Goal: Information Seeking & Learning: Find specific page/section

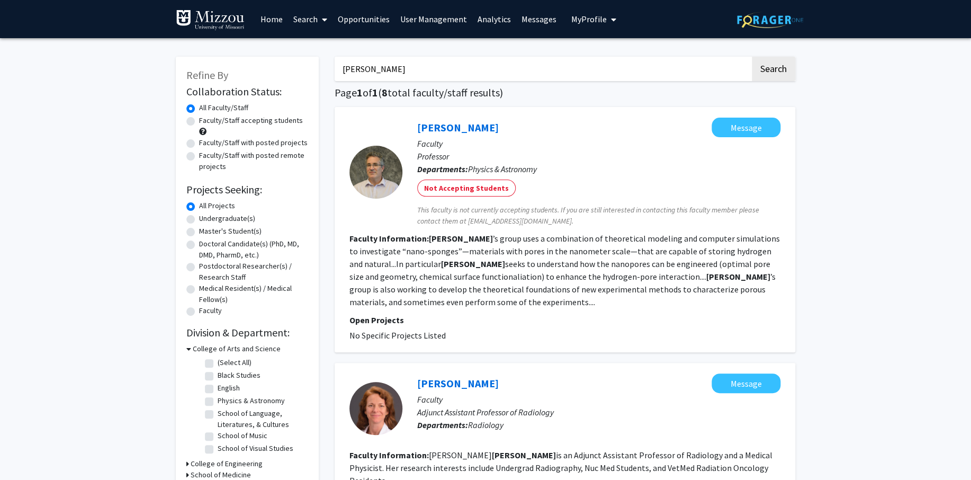
click at [303, 18] on link "Search" at bounding box center [310, 19] width 44 height 37
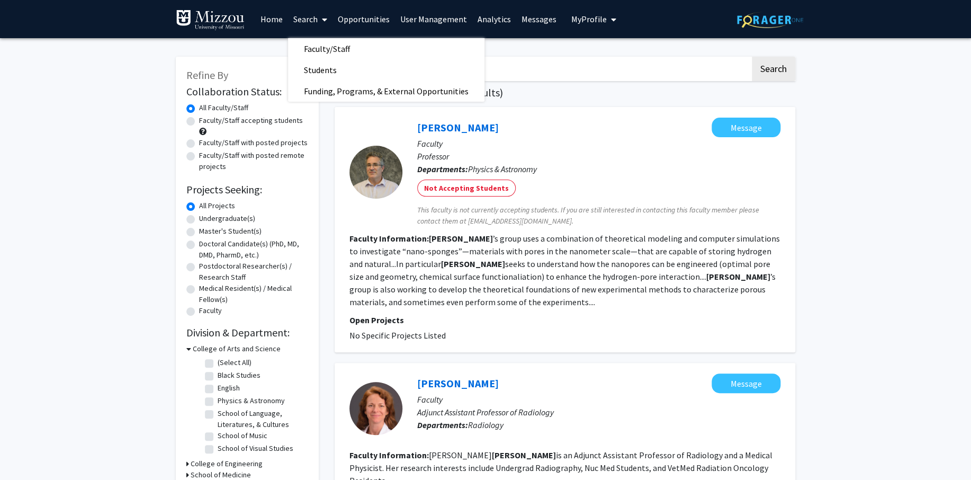
click at [497, 18] on link "Analytics" at bounding box center [494, 19] width 44 height 37
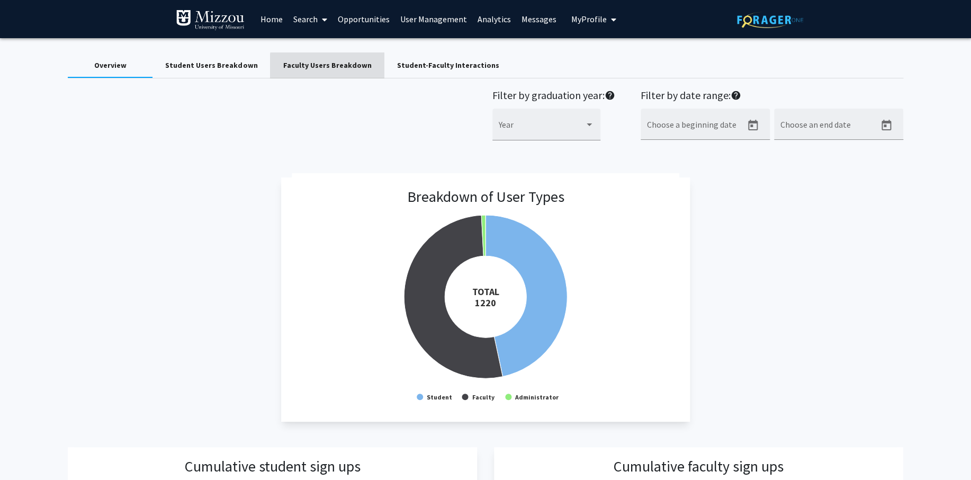
click at [334, 66] on div "Faculty Users Breakdown" at bounding box center [327, 65] width 88 height 11
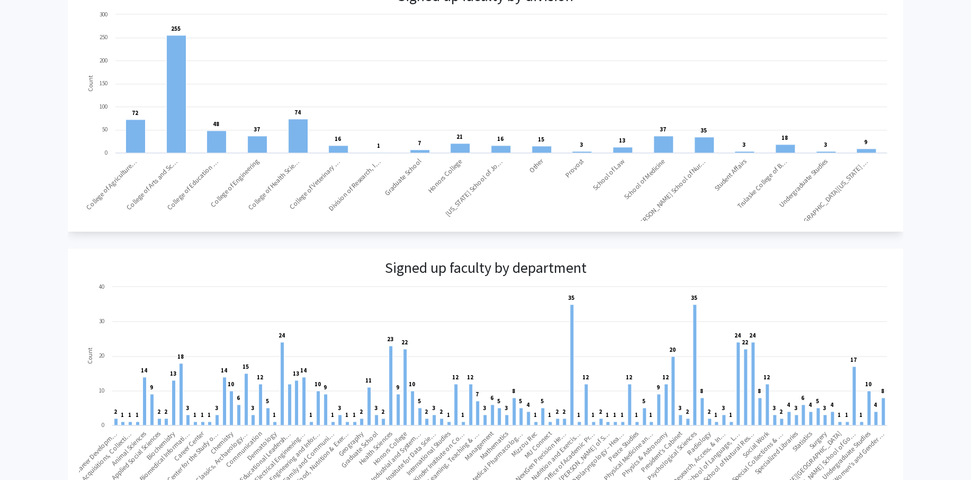
scroll to position [574, 0]
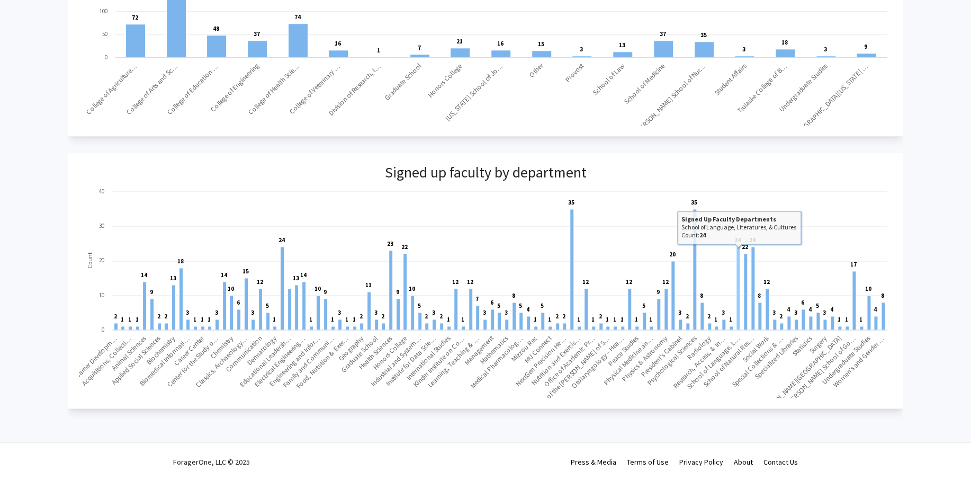
click at [739, 320] on rect at bounding box center [739, 288] width 4 height 83
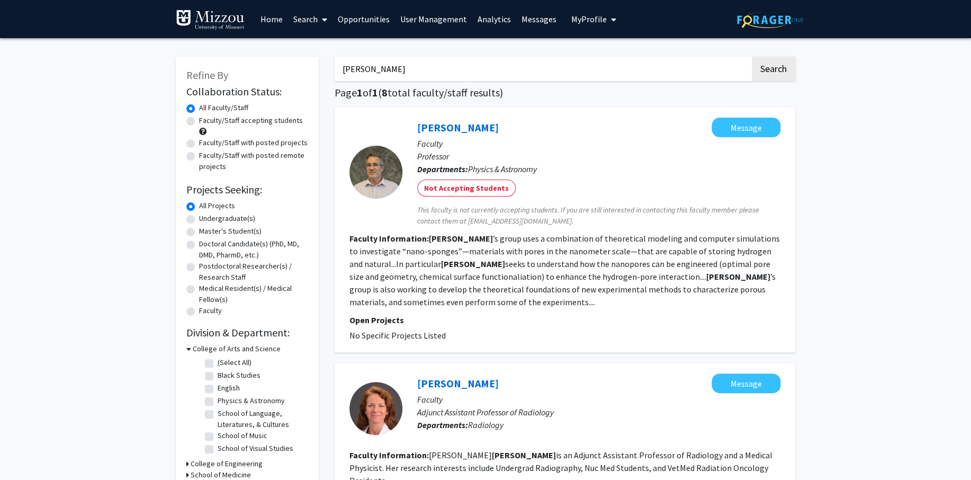
click at [433, 66] on input "[PERSON_NAME]" at bounding box center [543, 69] width 416 height 24
drag, startPoint x: 410, startPoint y: 71, endPoint x: 146, endPoint y: 52, distance: 264.9
click at [335, 57] on input "c" at bounding box center [543, 69] width 416 height 24
type input "a"
type input "[PERSON_NAME]"
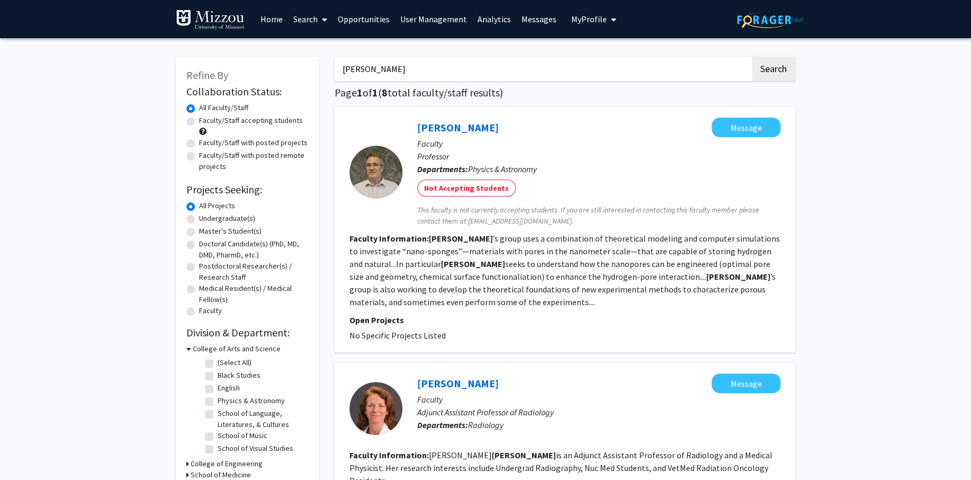
click at [752, 57] on button "Search" at bounding box center [773, 69] width 43 height 24
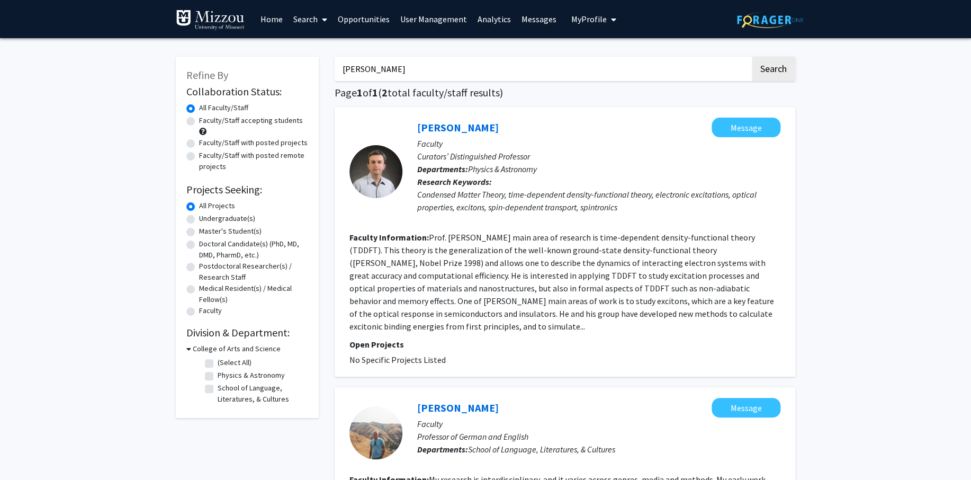
drag, startPoint x: 265, startPoint y: 60, endPoint x: 249, endPoint y: 59, distance: 15.9
click at [335, 59] on input "[PERSON_NAME]" at bounding box center [543, 69] width 416 height 24
click at [313, 10] on link "Search" at bounding box center [310, 19] width 44 height 37
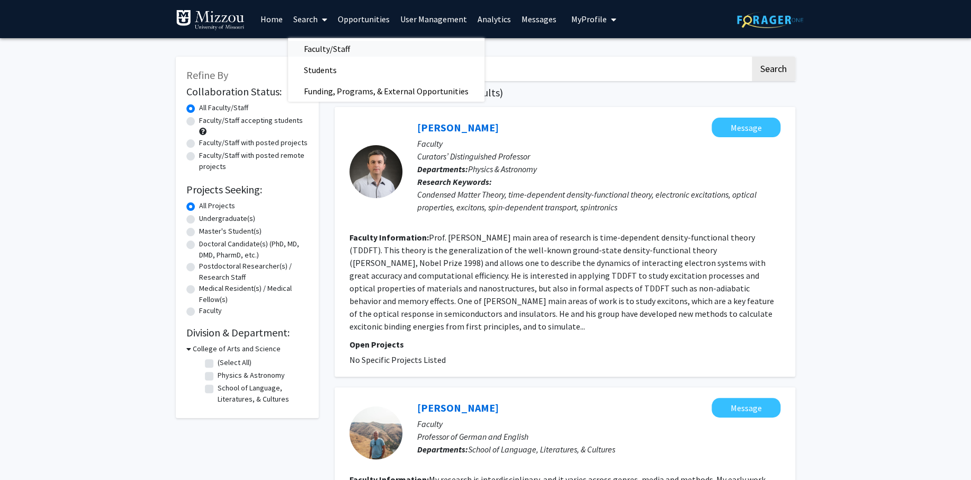
click at [353, 49] on span "Faculty/Staff" at bounding box center [327, 48] width 78 height 21
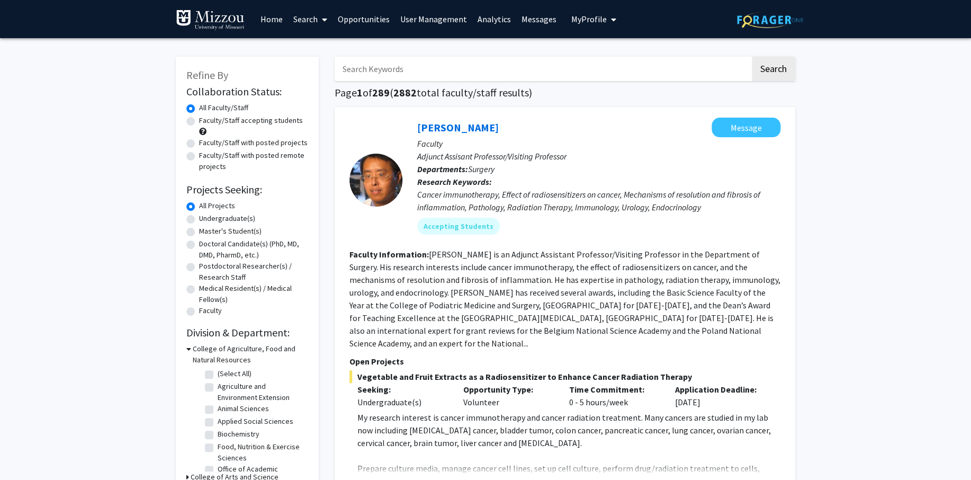
click at [189, 348] on icon at bounding box center [188, 348] width 5 height 11
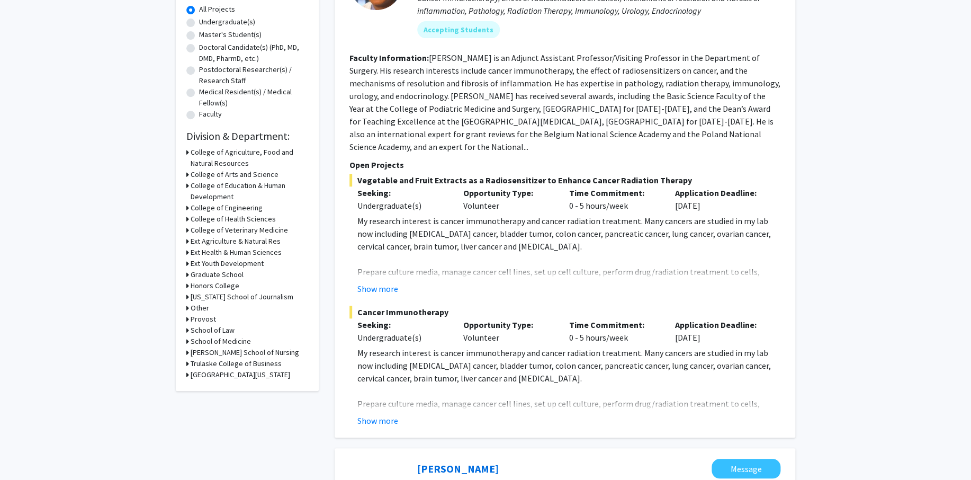
scroll to position [193, 0]
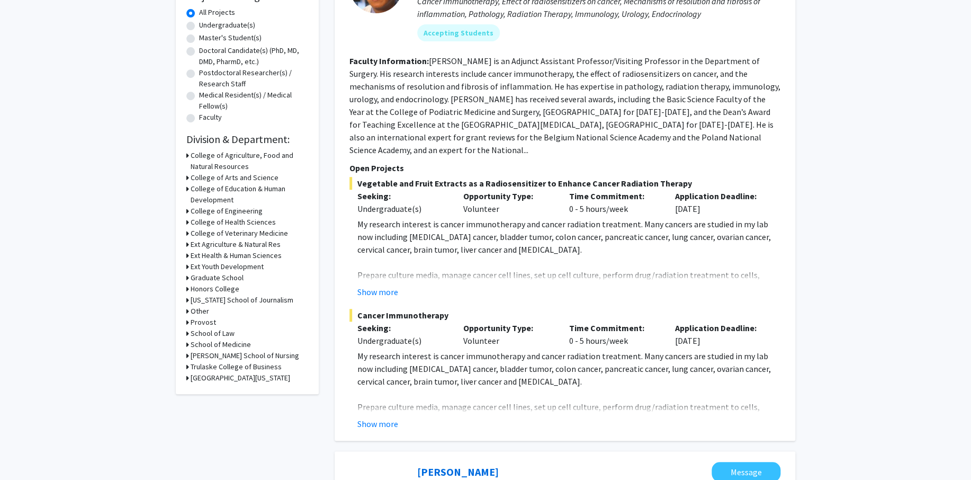
click at [188, 178] on icon at bounding box center [187, 177] width 3 height 11
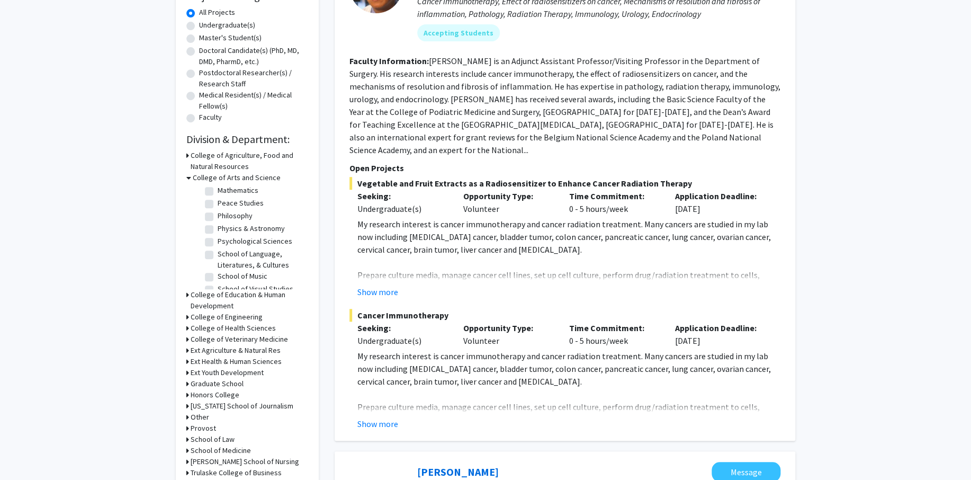
scroll to position [240, 0]
click at [218, 252] on label "School of Language, Literatures, & Cultures" at bounding box center [262, 256] width 88 height 22
click at [218, 252] on input "School of Language, Literatures, & Cultures" at bounding box center [221, 248] width 7 height 7
checkbox input "true"
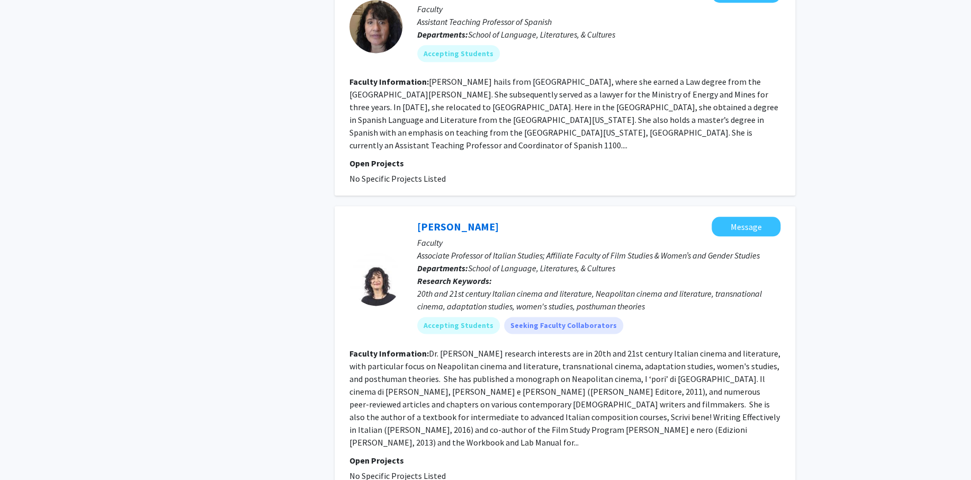
scroll to position [2373, 0]
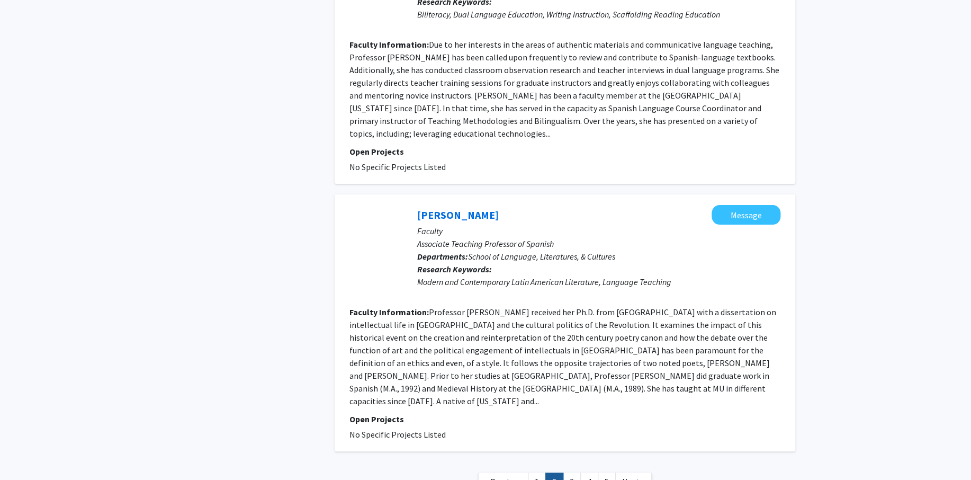
scroll to position [1980, 0]
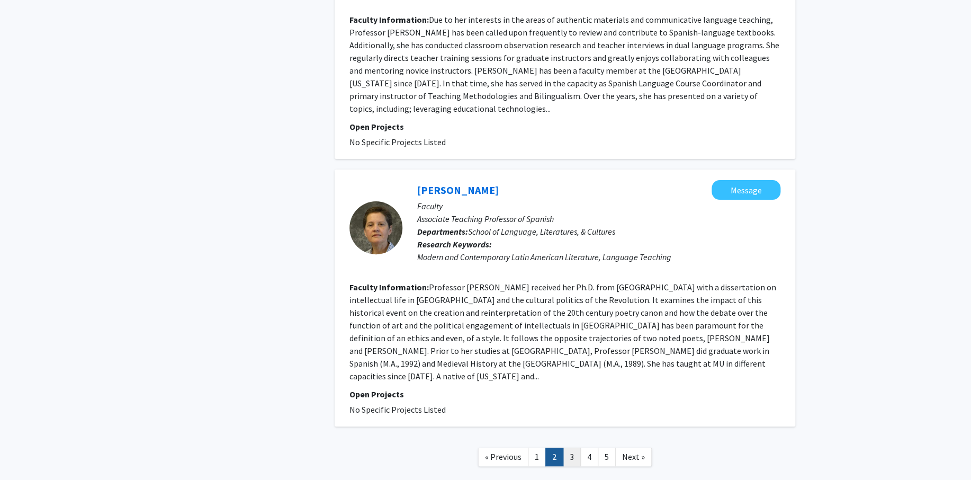
click at [571, 447] on link "3" at bounding box center [572, 456] width 18 height 19
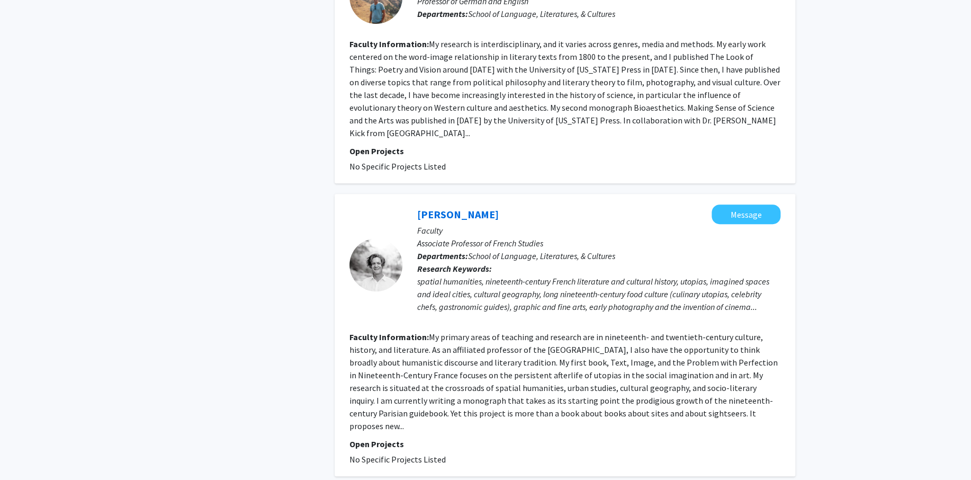
scroll to position [2171, 0]
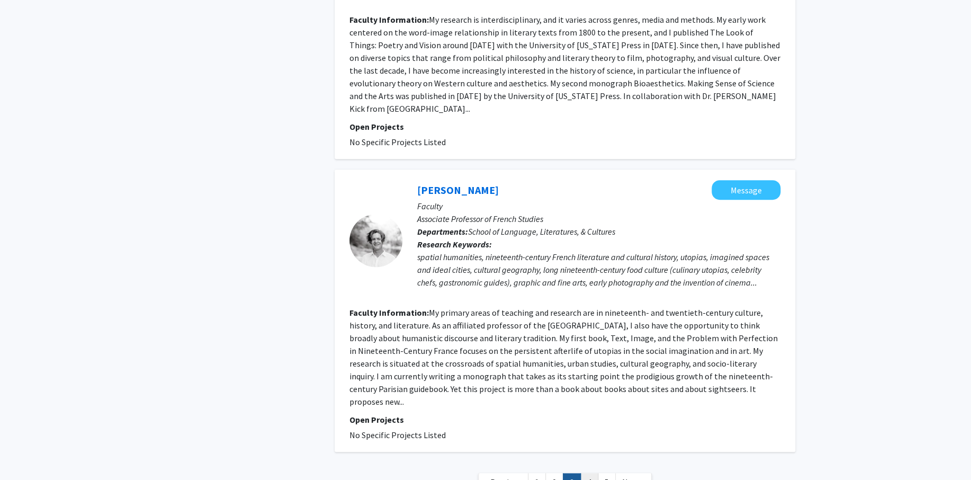
click at [592, 473] on link "4" at bounding box center [589, 482] width 18 height 19
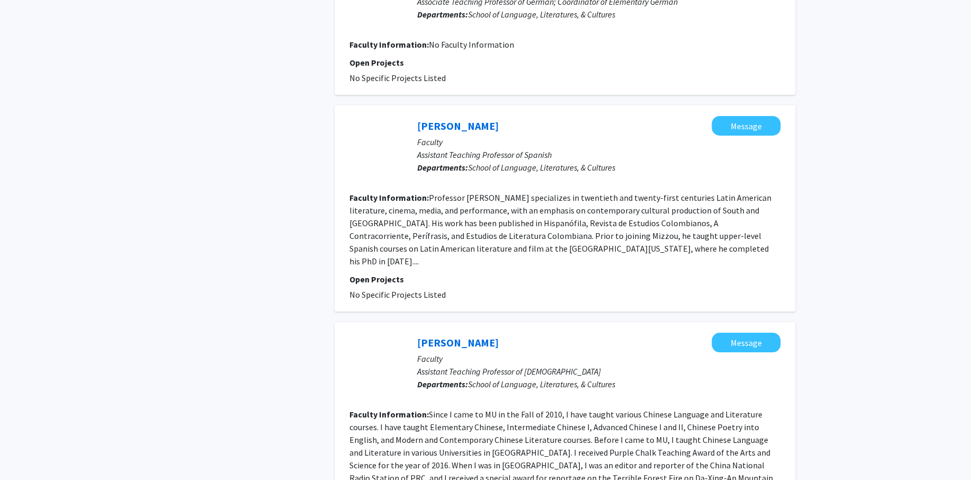
scroll to position [1823, 0]
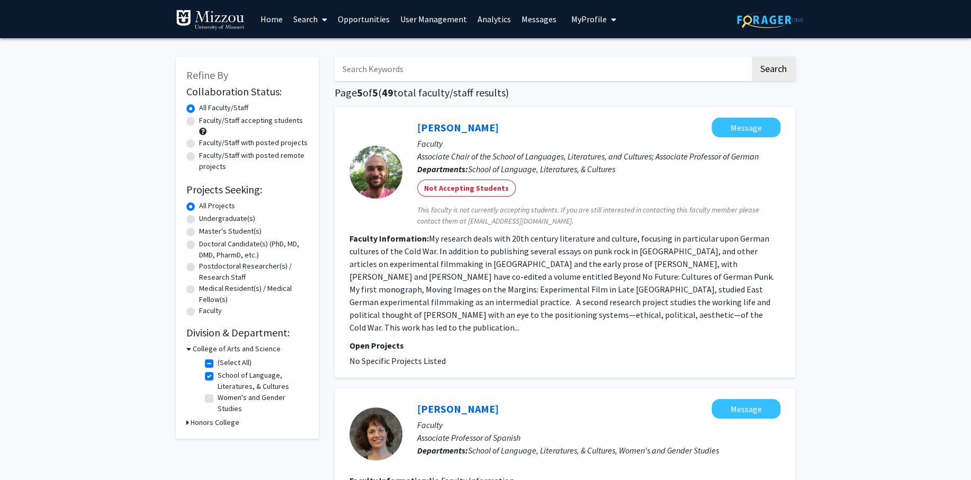
click at [479, 19] on link "Analytics" at bounding box center [494, 19] width 44 height 37
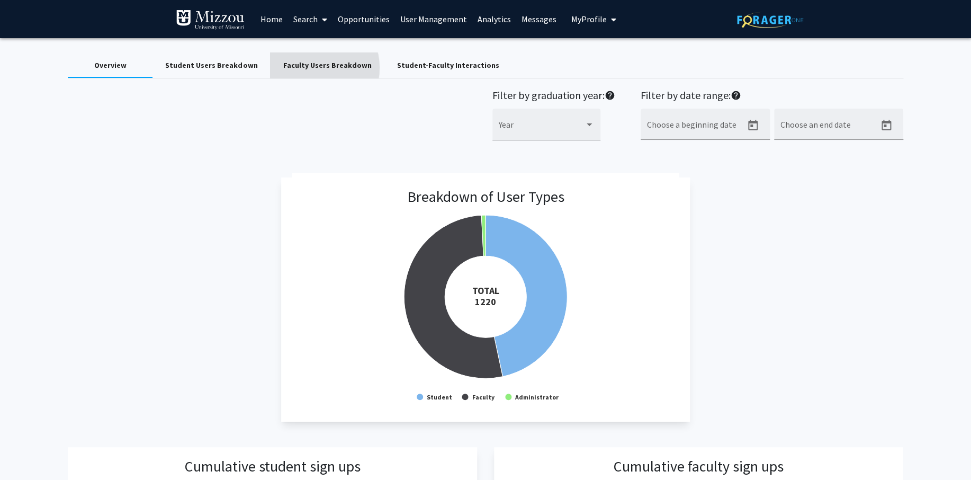
click at [306, 68] on div "Faculty Users Breakdown" at bounding box center [327, 65] width 88 height 11
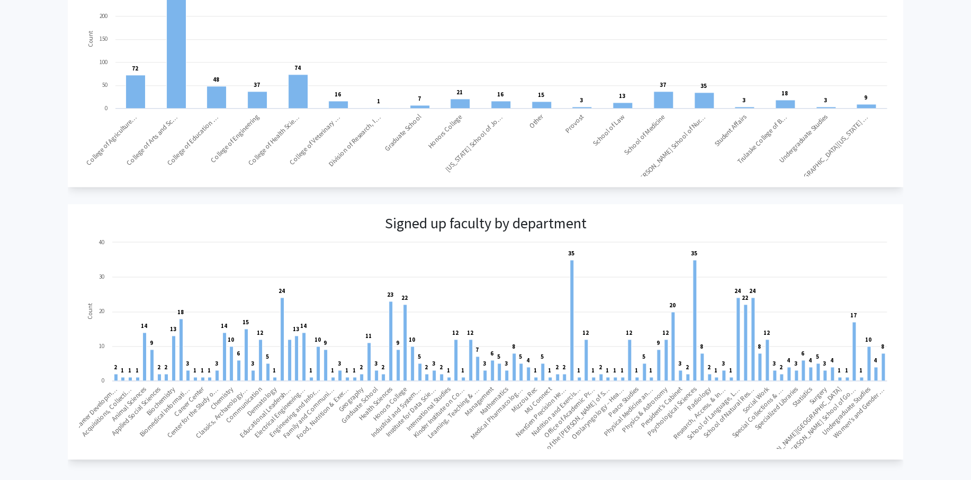
scroll to position [574, 0]
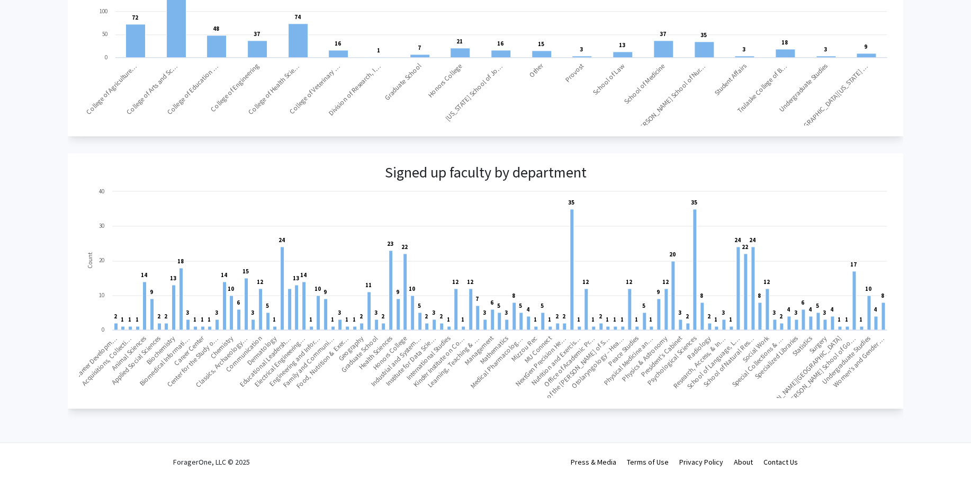
click at [642, 30] on rect at bounding box center [485, 20] width 813 height 212
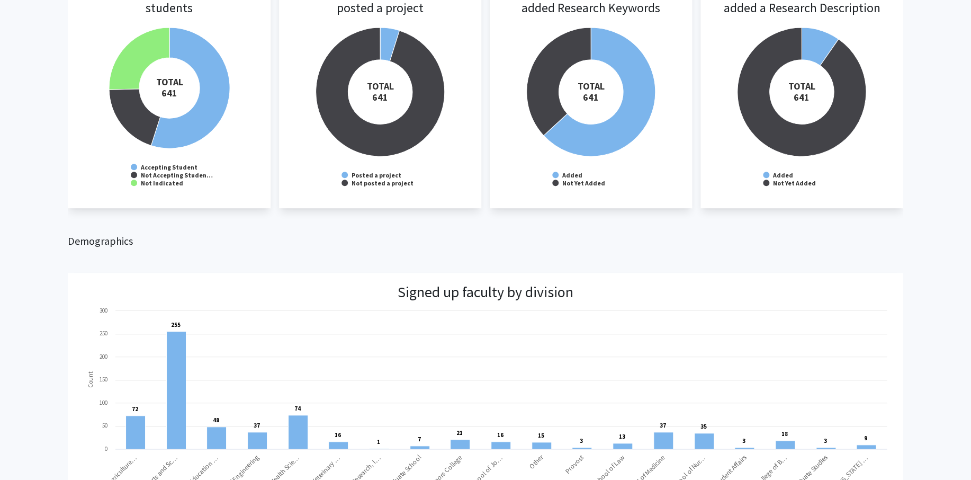
scroll to position [0, 0]
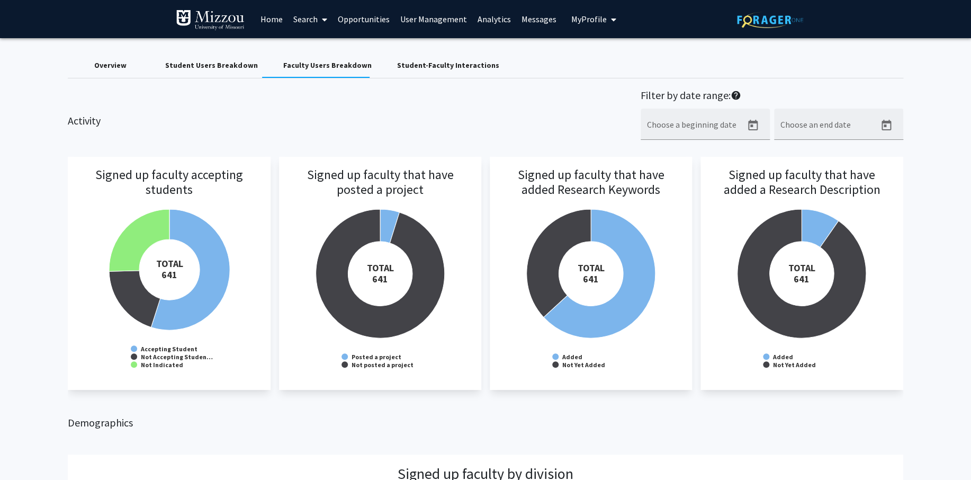
click at [306, 20] on link "Search" at bounding box center [310, 19] width 44 height 37
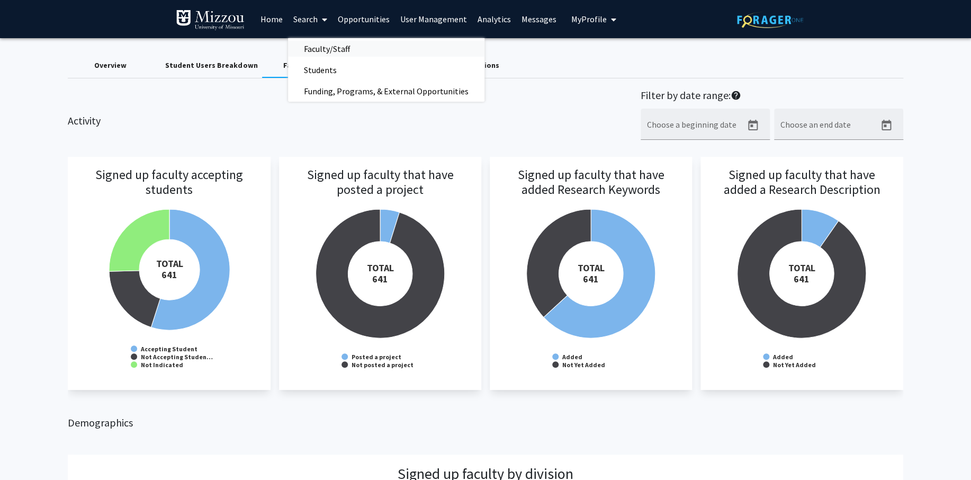
click at [311, 46] on span "Faculty/Staff" at bounding box center [327, 48] width 78 height 21
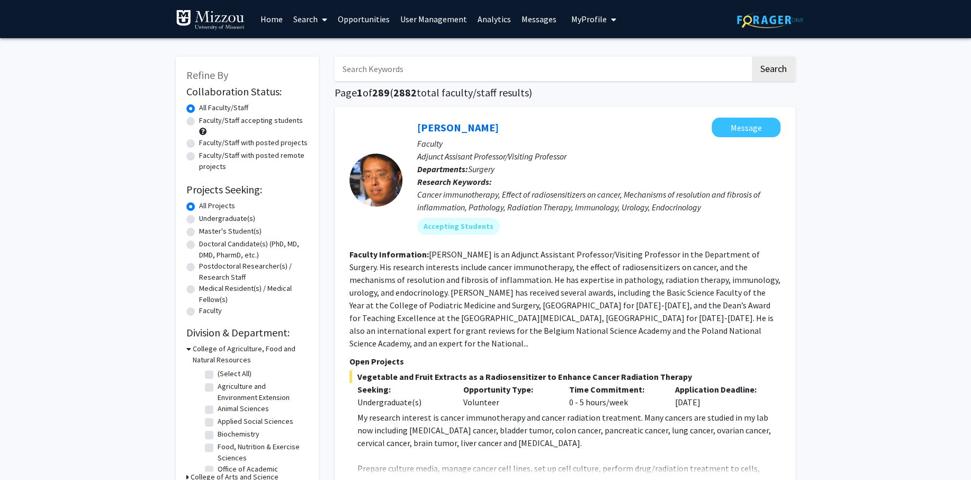
click at [404, 72] on input "Search Keywords" at bounding box center [543, 69] width 416 height 24
type input "pallavi"
click at [752, 57] on button "Search" at bounding box center [773, 69] width 43 height 24
